Goal: Transaction & Acquisition: Subscribe to service/newsletter

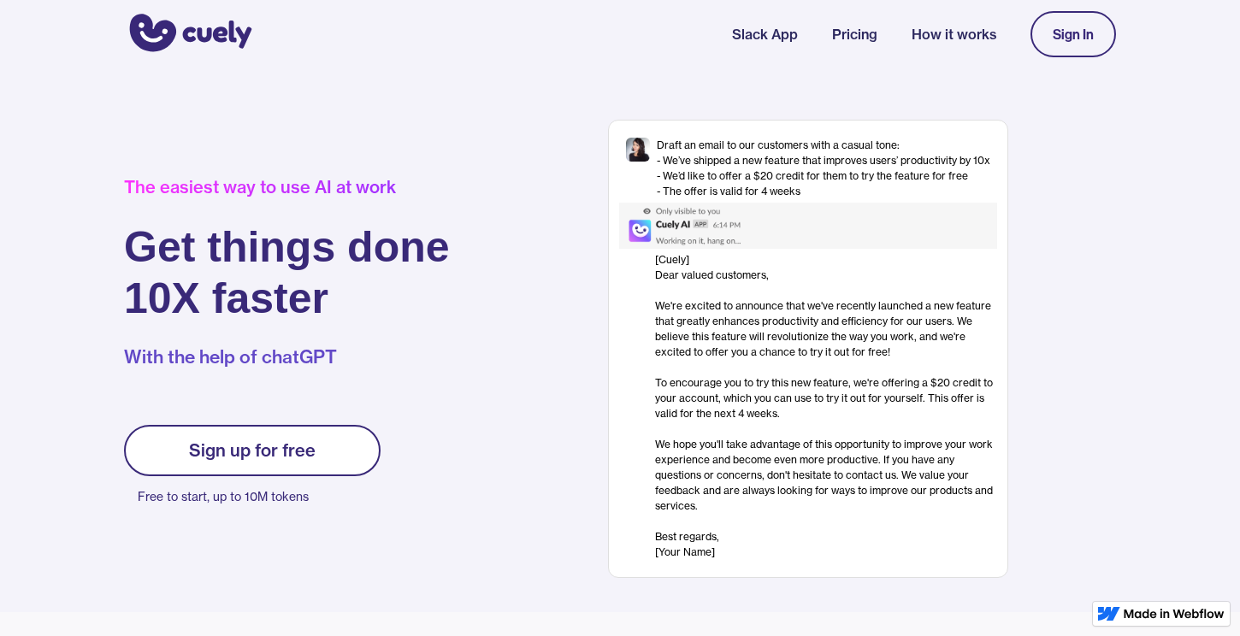
click at [870, 43] on link "Pricing" at bounding box center [854, 34] width 45 height 21
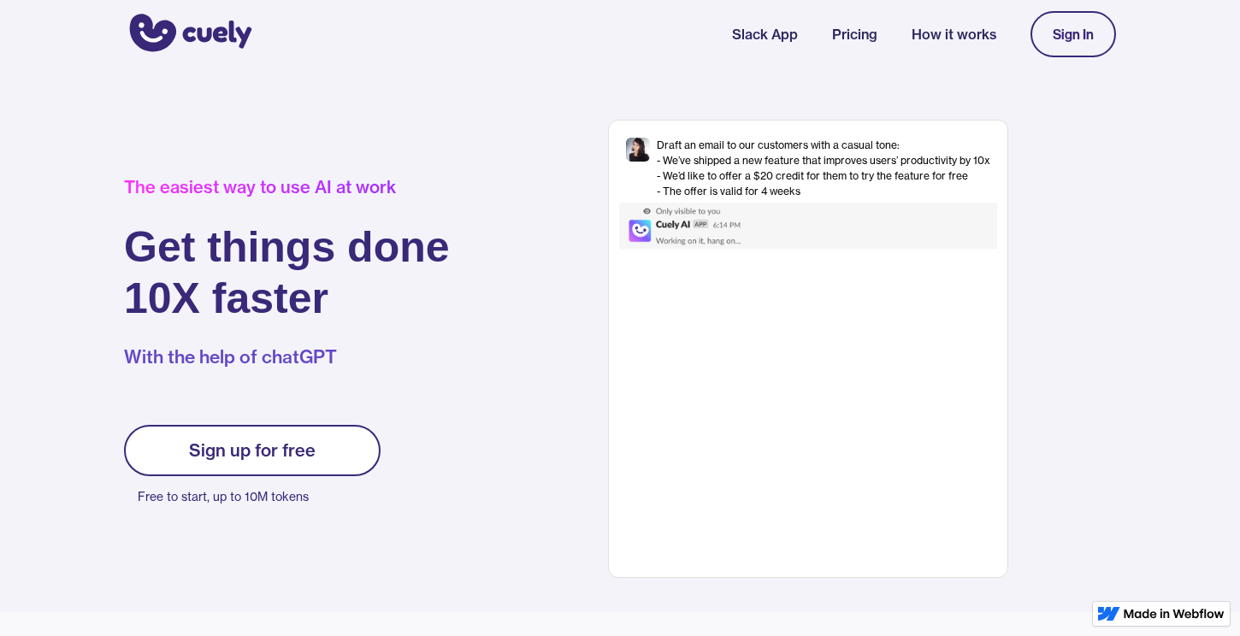
click at [846, 42] on link "Pricing" at bounding box center [854, 34] width 45 height 21
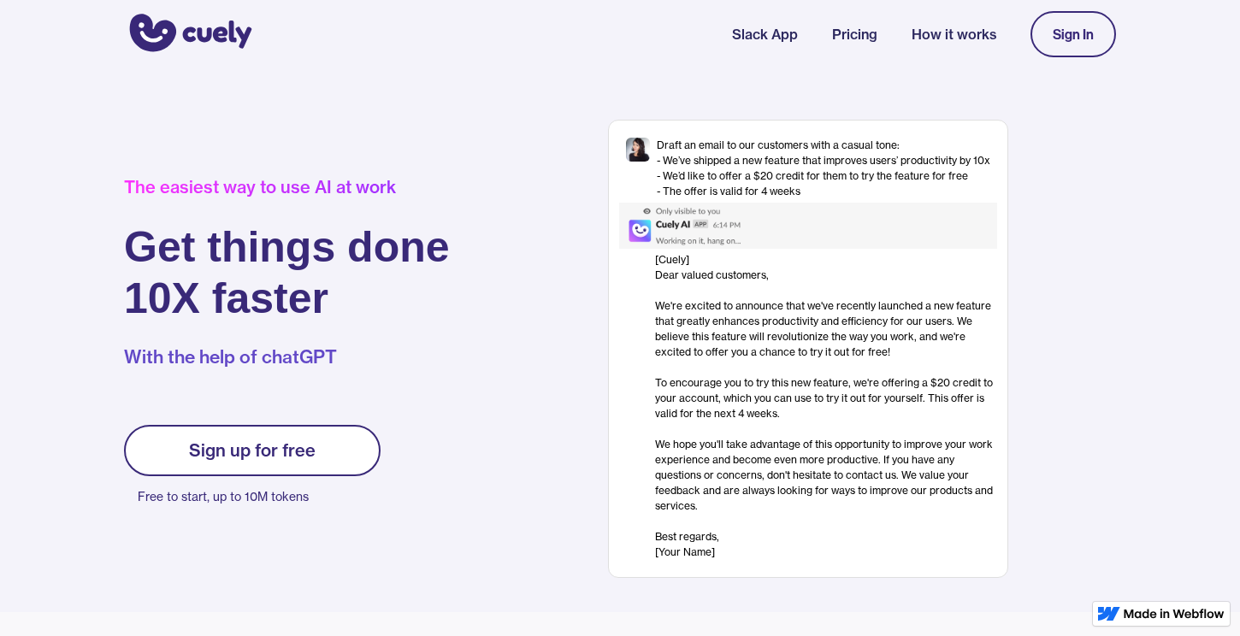
click at [863, 43] on link "Pricing" at bounding box center [854, 34] width 45 height 21
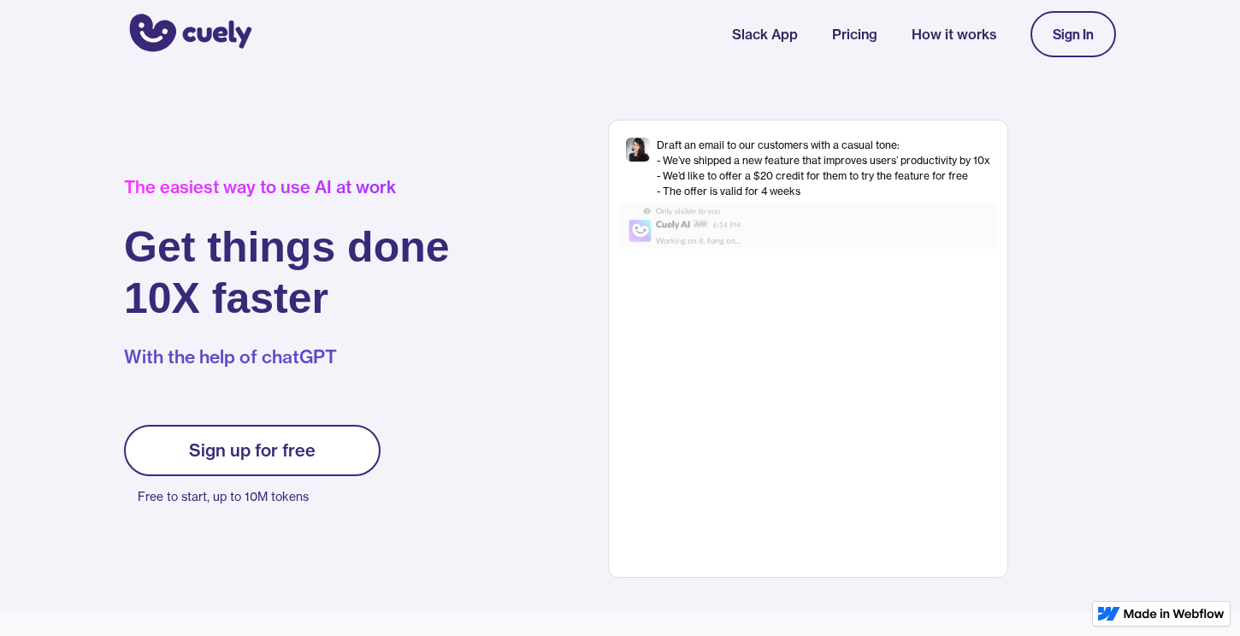
click at [863, 43] on link "Pricing" at bounding box center [854, 34] width 45 height 21
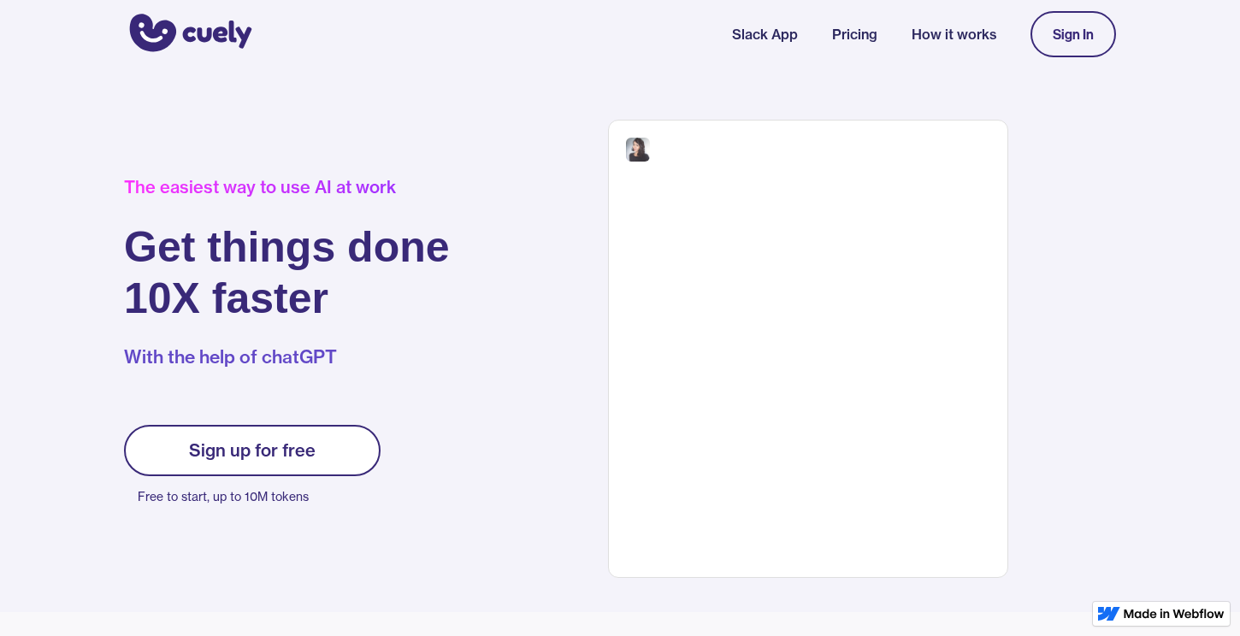
click at [507, 157] on div "Draft an email to our customers with a casual tone: - We’ve shipped a new featu…" at bounding box center [808, 349] width 615 height 459
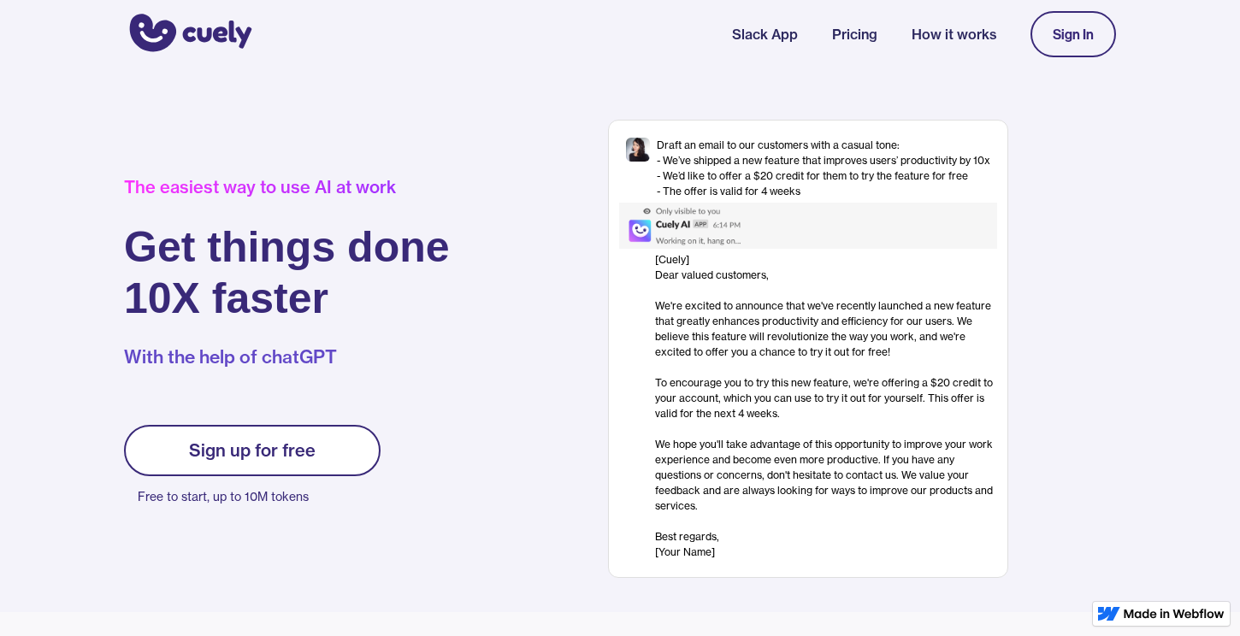
click at [1056, 38] on div "Sign In" at bounding box center [1073, 34] width 41 height 15
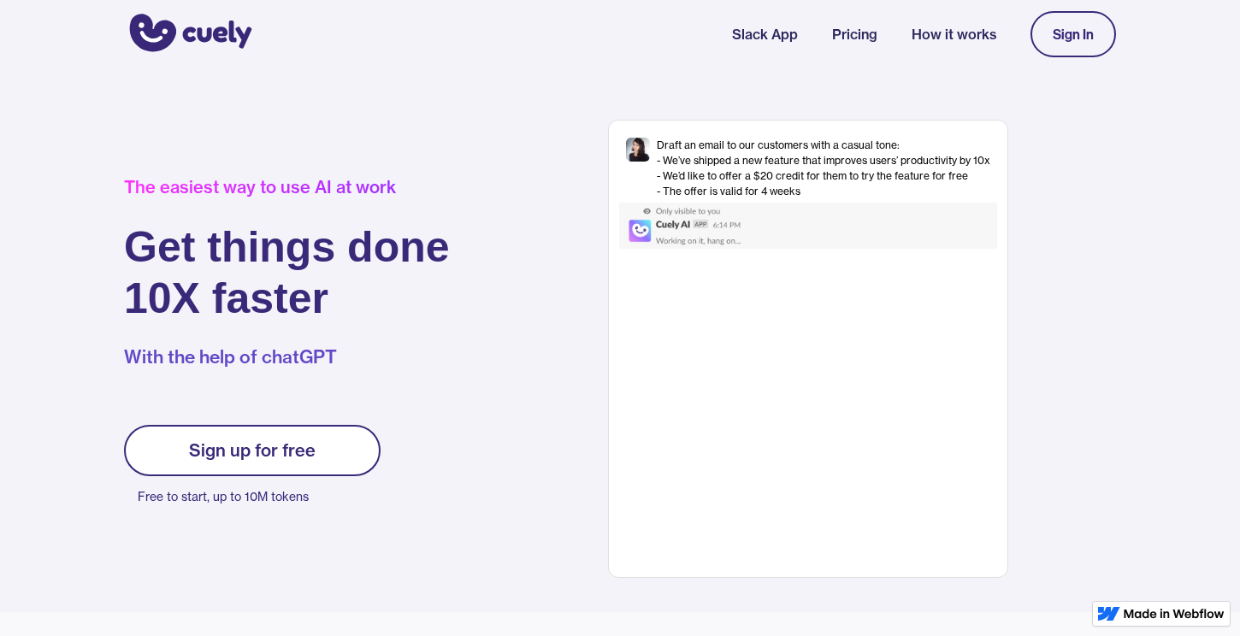
click at [1042, 59] on div "Sign In" at bounding box center [1074, 34] width 86 height 63
click at [1059, 36] on div "Sign In" at bounding box center [1073, 34] width 41 height 15
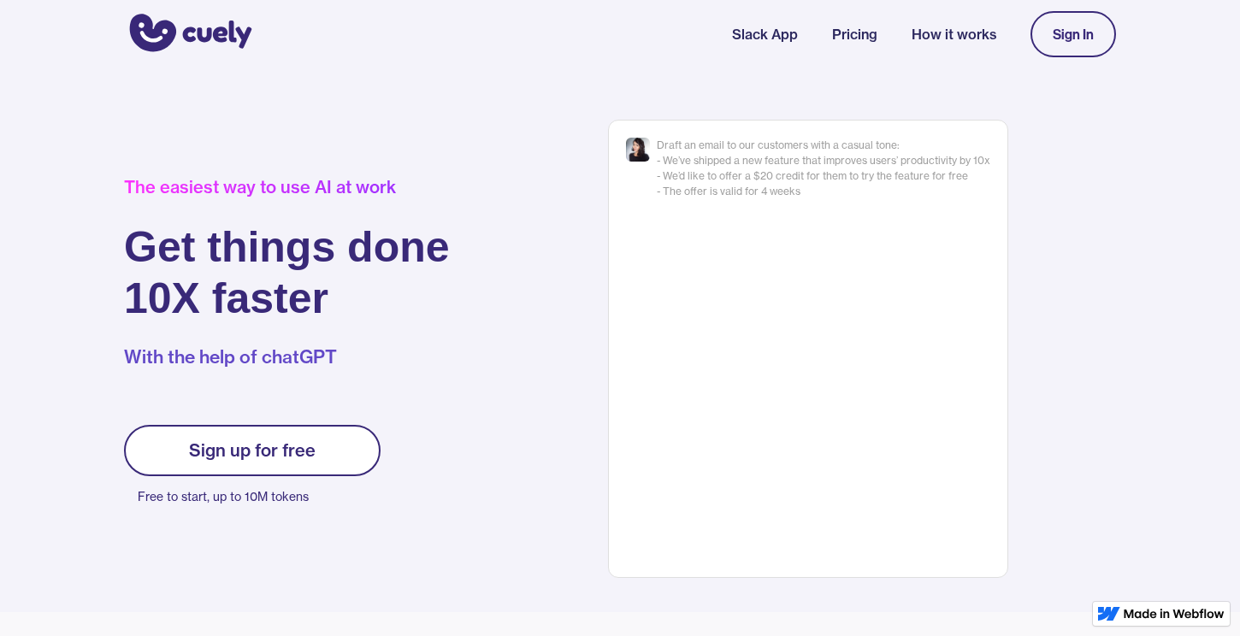
click at [330, 446] on link "Sign up for free" at bounding box center [252, 450] width 257 height 51
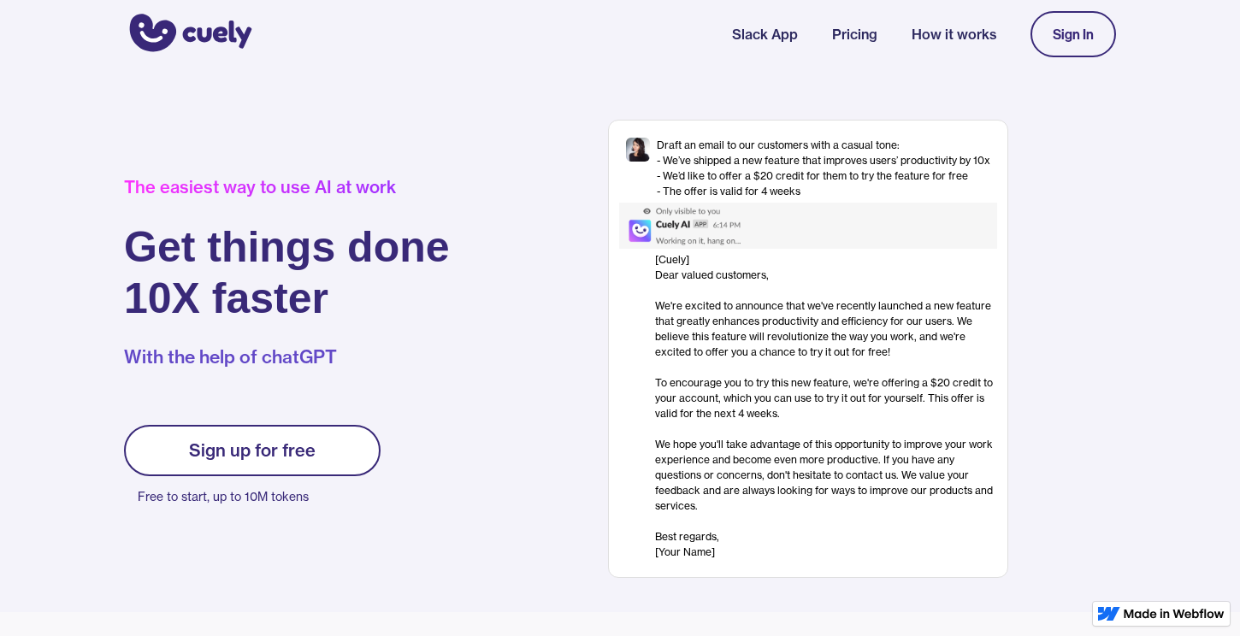
click at [225, 36] on img "home" at bounding box center [188, 34] width 128 height 46
